Goal: Transaction & Acquisition: Purchase product/service

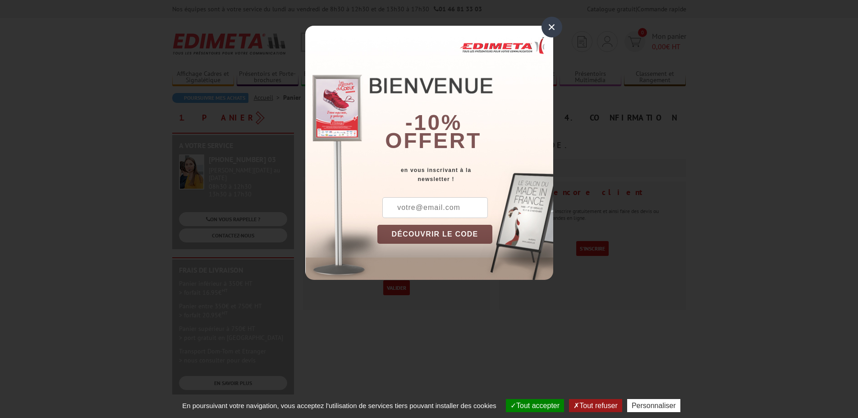
click at [548, 26] on div "×" at bounding box center [552, 27] width 21 height 21
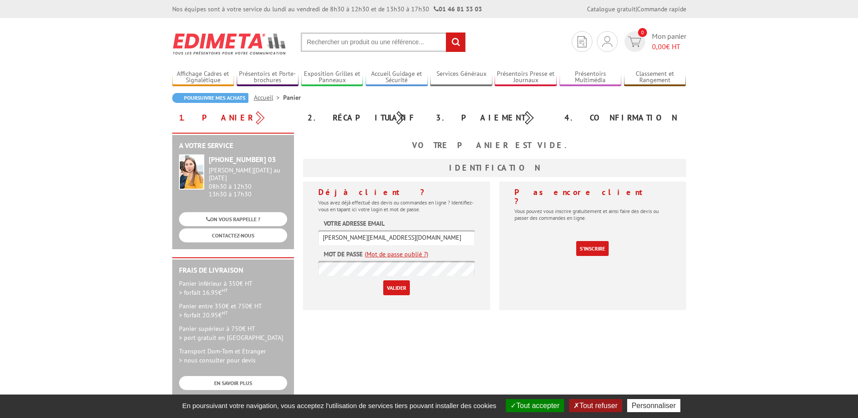
click at [530, 410] on button "Tout accepter" at bounding box center [535, 405] width 58 height 13
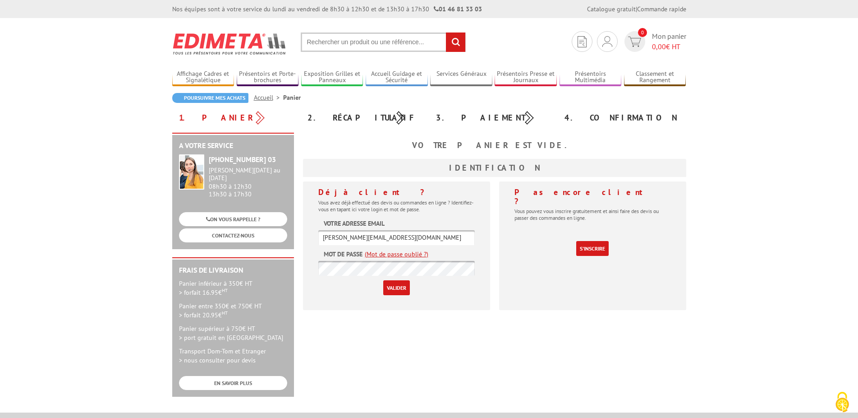
click at [400, 288] on input "Valider" at bounding box center [396, 287] width 27 height 15
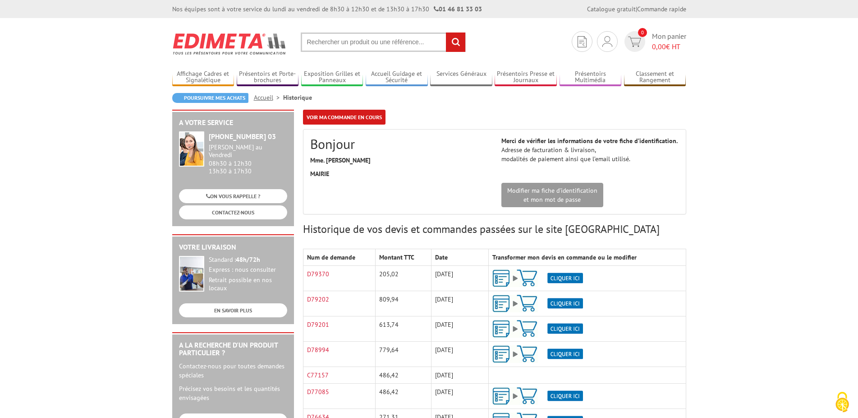
click at [559, 278] on img at bounding box center [537, 278] width 91 height 18
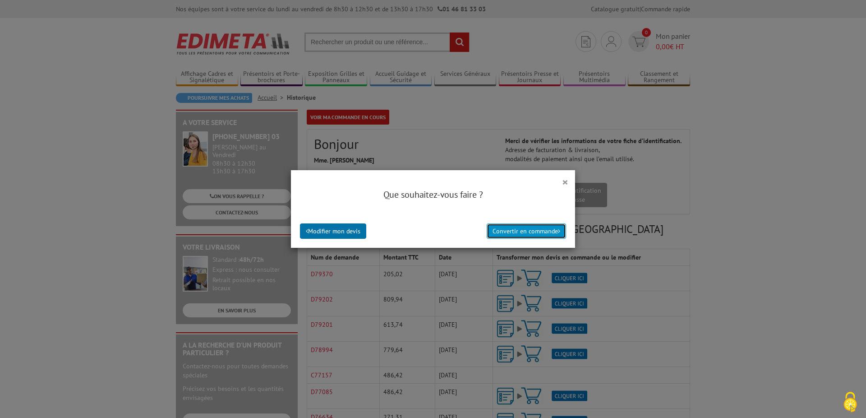
click at [529, 230] on button "Convertir en commande" at bounding box center [526, 230] width 79 height 15
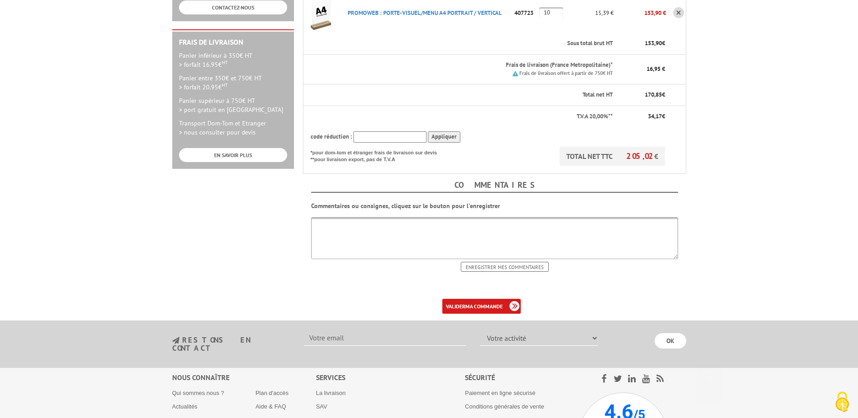
scroll to position [230, 0]
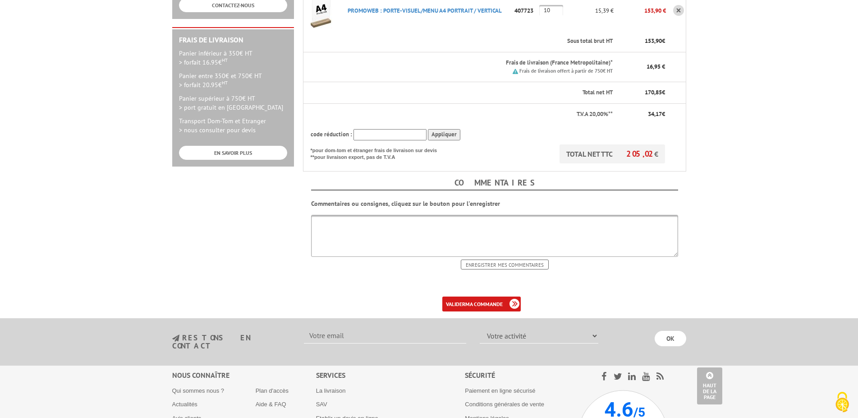
click at [373, 238] on textarea at bounding box center [494, 236] width 367 height 42
type textarea "BI250094"
click at [478, 302] on b "ma commande" at bounding box center [483, 303] width 37 height 7
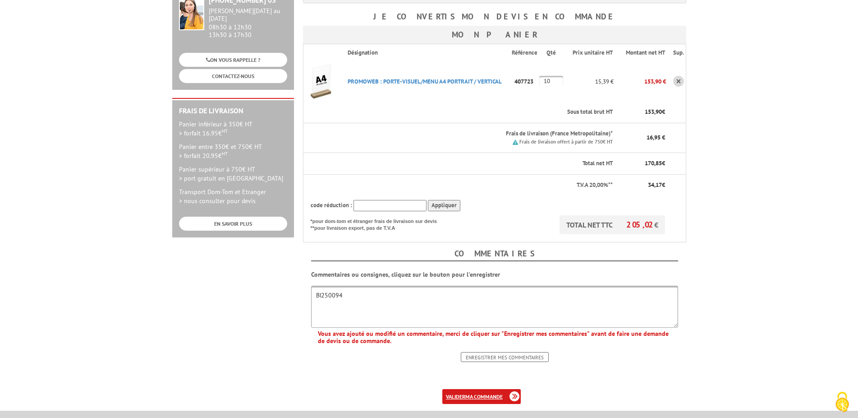
scroll to position [184, 0]
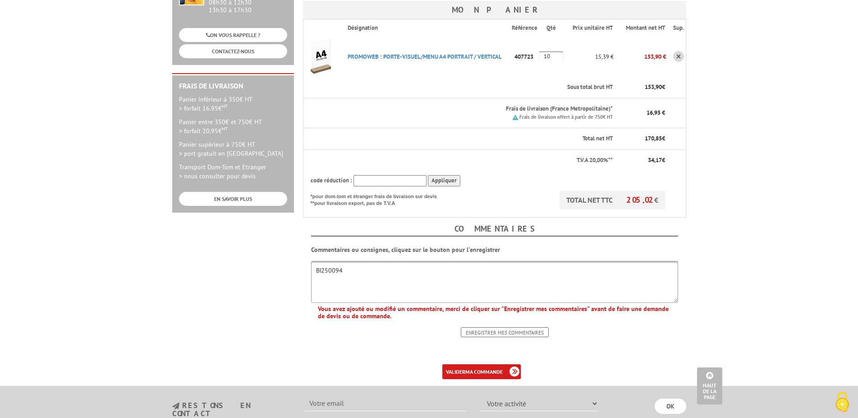
click at [518, 331] on input "Enregistrer mes commentaires" at bounding box center [505, 332] width 88 height 10
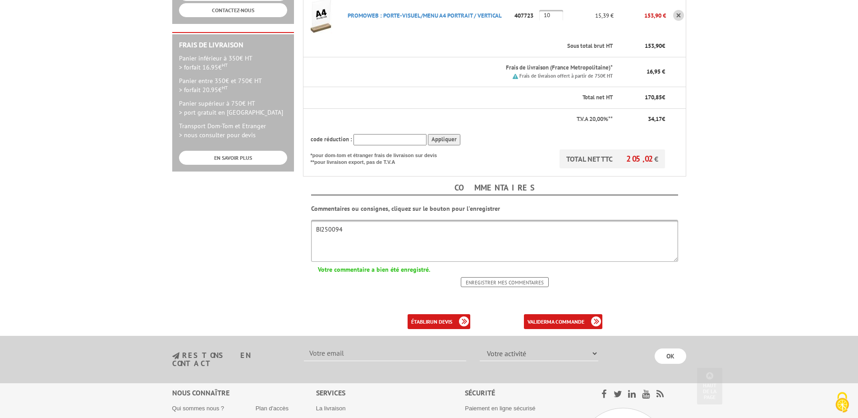
scroll to position [230, 0]
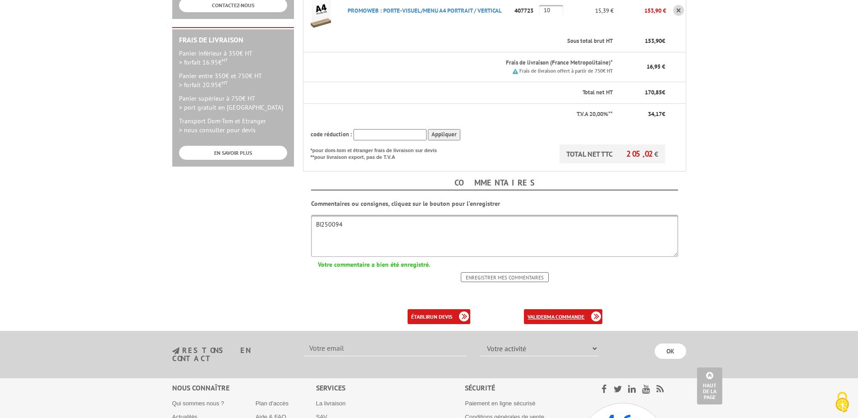
click at [545, 314] on link "valider ma commande" at bounding box center [563, 316] width 78 height 15
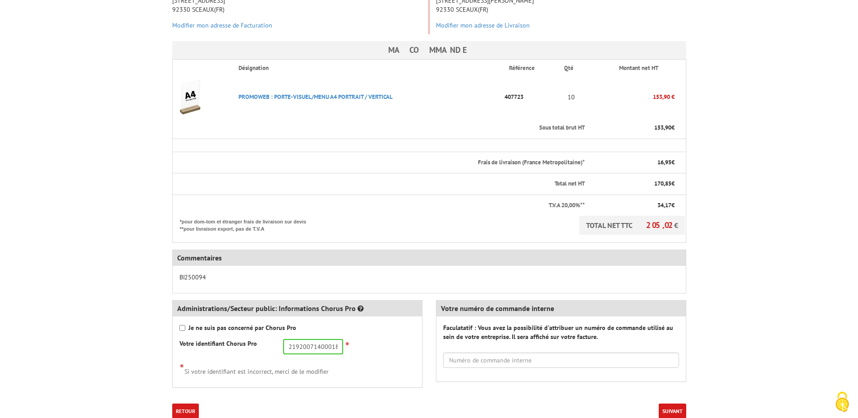
scroll to position [184, 0]
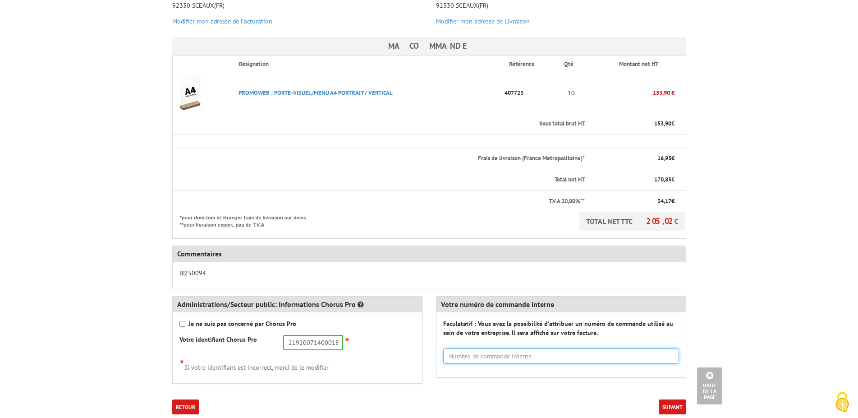
click at [512, 357] on input "text" at bounding box center [561, 355] width 236 height 15
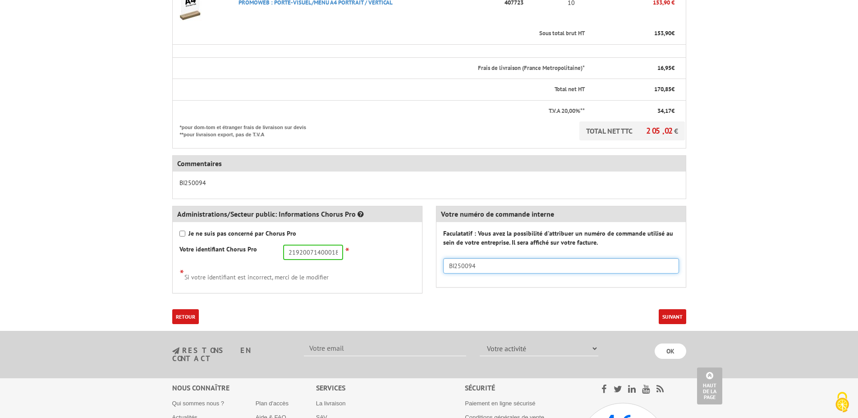
scroll to position [276, 0]
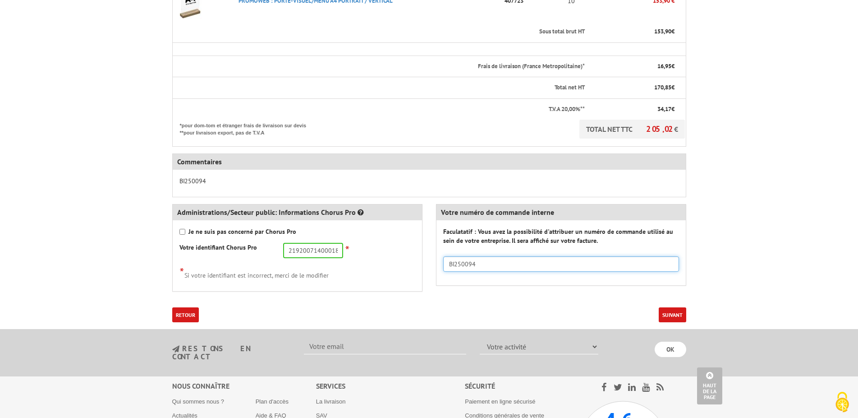
type input "BI250094"
click at [669, 310] on button "Suivant" at bounding box center [673, 314] width 28 height 15
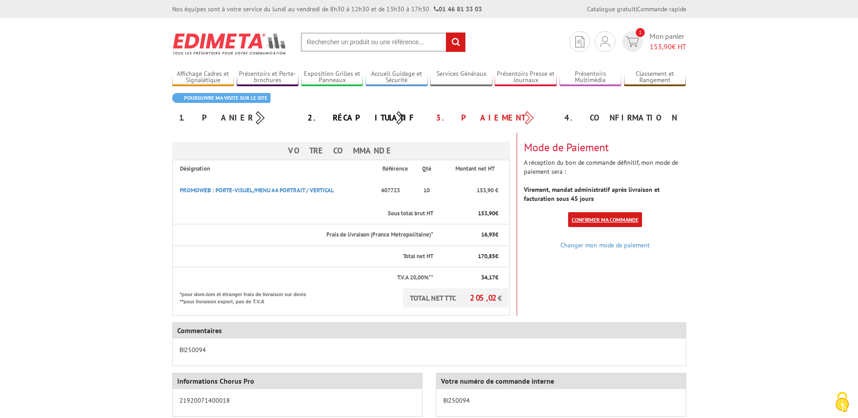
click at [593, 218] on link "Confirmer ma commande" at bounding box center [605, 219] width 74 height 15
